Goal: Task Accomplishment & Management: Use online tool/utility

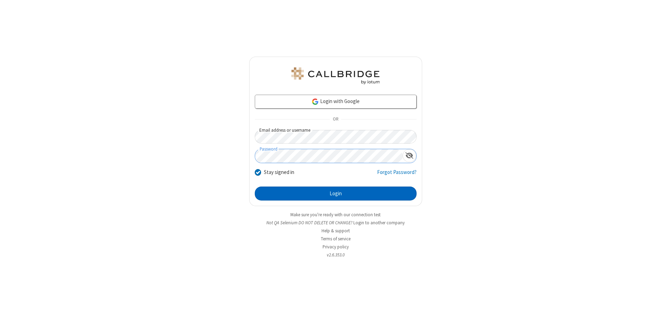
click at [335, 194] on button "Login" at bounding box center [336, 194] width 162 height 14
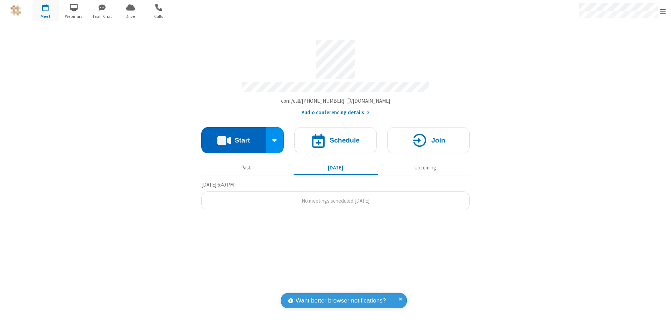
click at [233, 137] on button "Start" at bounding box center [233, 140] width 65 height 26
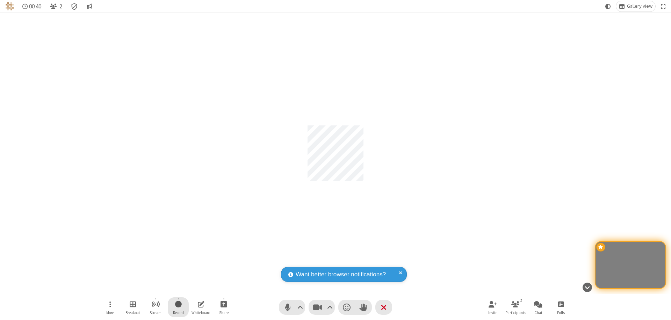
click at [178, 307] on span "Start recording" at bounding box center [178, 304] width 7 height 9
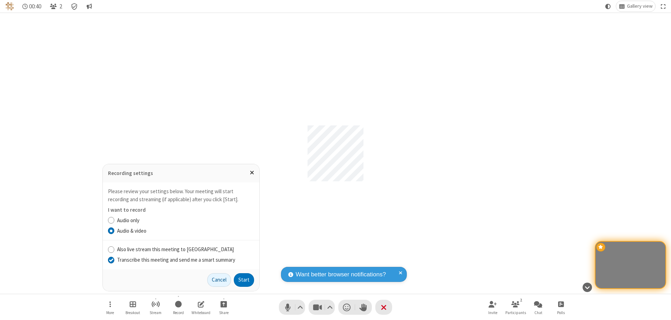
click at [111, 260] on input "Transcribe this meeting and send me a smart summary" at bounding box center [111, 259] width 7 height 7
click at [244, 280] on button "Start" at bounding box center [244, 280] width 20 height 14
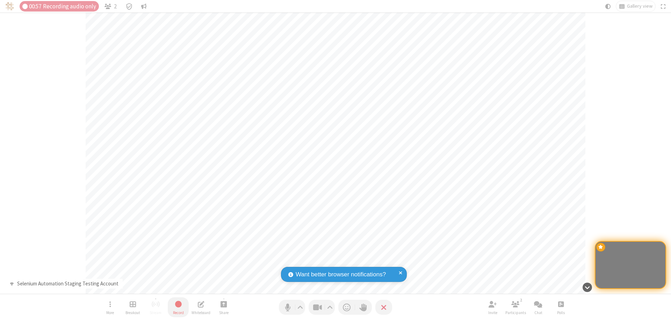
click at [178, 307] on span "Stop recording" at bounding box center [178, 304] width 8 height 9
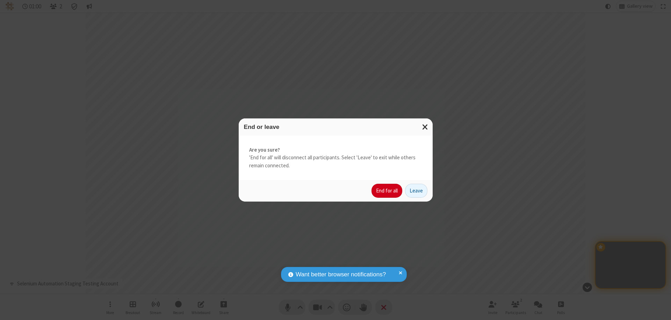
click at [387, 191] on button "End for all" at bounding box center [386, 191] width 31 height 14
